Goal: Find specific page/section: Find specific page/section

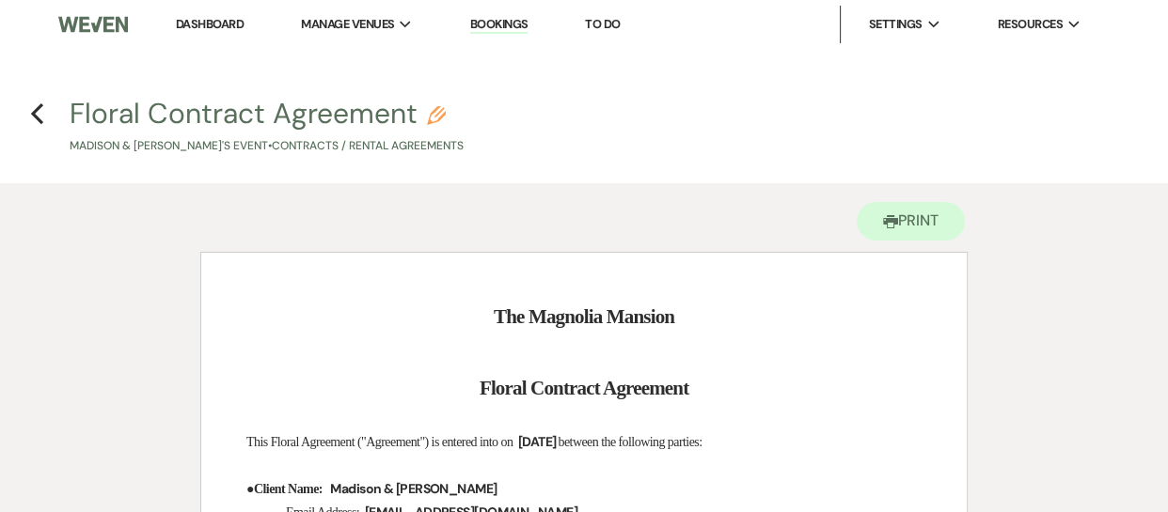
click at [206, 16] on link "Dashboard" at bounding box center [210, 24] width 68 height 16
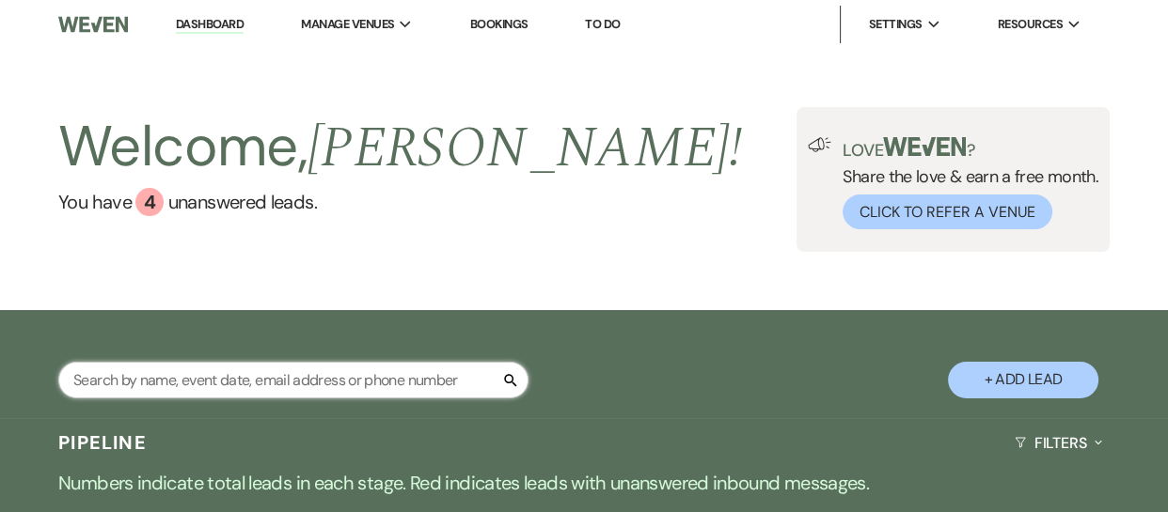
click at [123, 384] on input "text" at bounding box center [293, 380] width 470 height 37
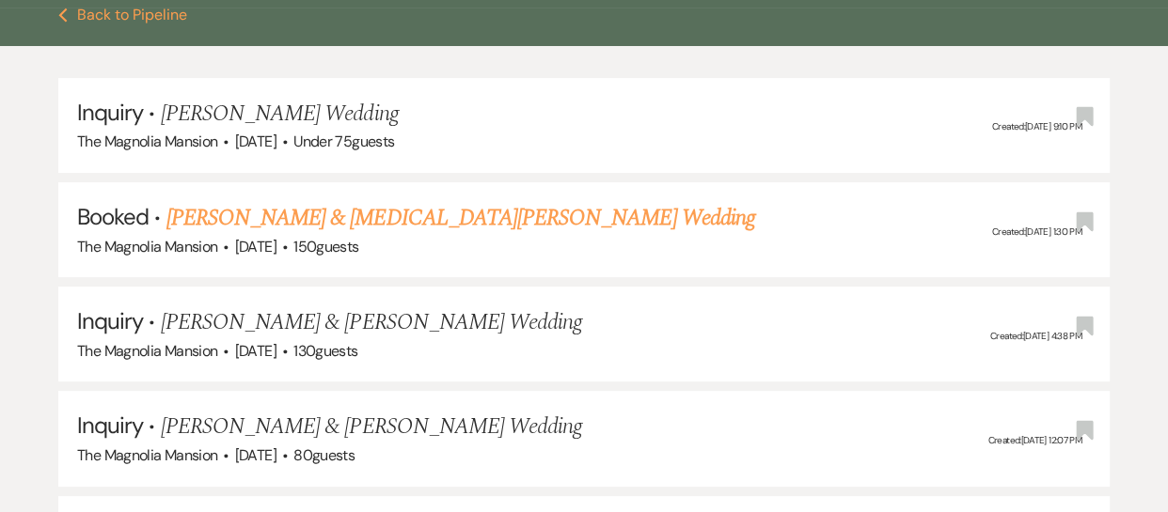
scroll to position [447, 0]
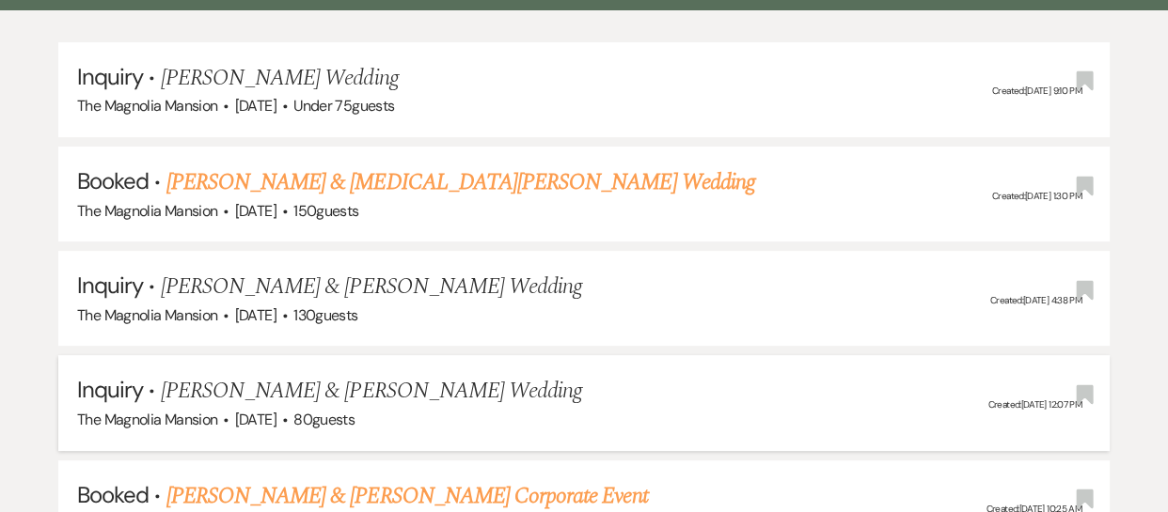
type input "[PERSON_NAME]"
click at [135, 413] on span "The Magnolia Mansion" at bounding box center [147, 420] width 140 height 20
click at [253, 420] on span "[DATE]" at bounding box center [255, 420] width 41 height 20
